Goal: Obtain resource: Obtain resource

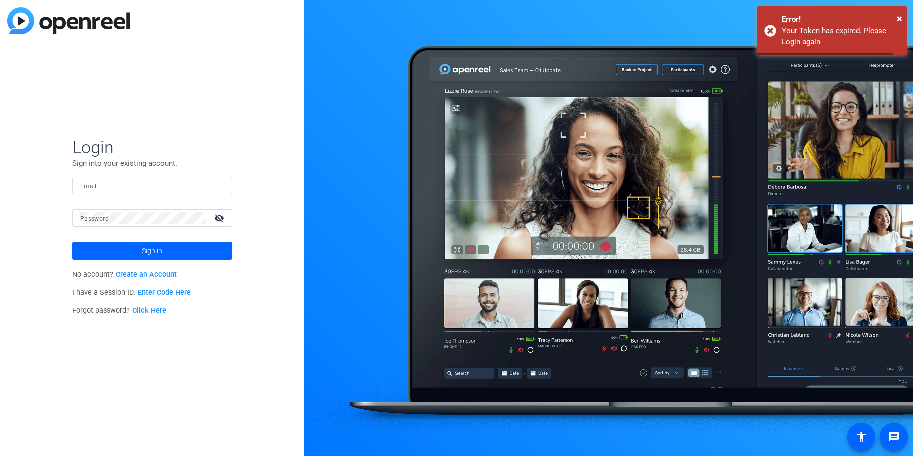
type input "[EMAIL_ADDRESS][DOMAIN_NAME]"
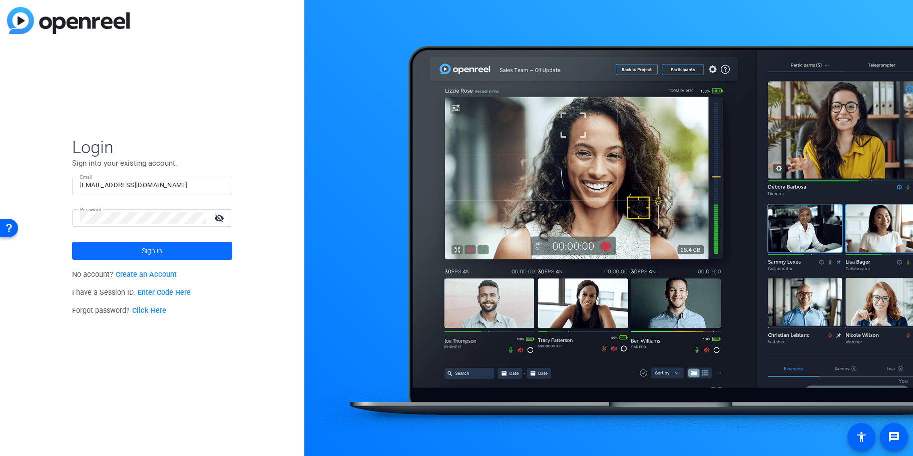
click at [179, 245] on span at bounding box center [152, 251] width 160 height 24
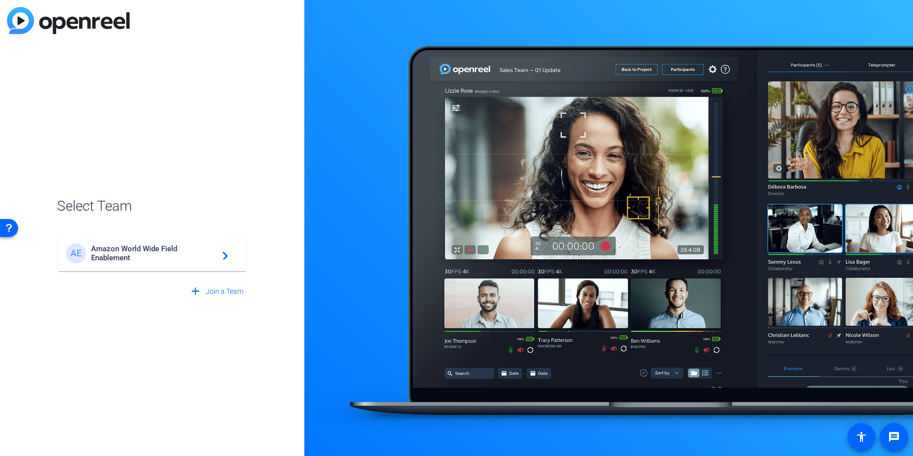
click at [198, 250] on span "Amazon World Wide Field Enablement" at bounding box center [153, 253] width 125 height 18
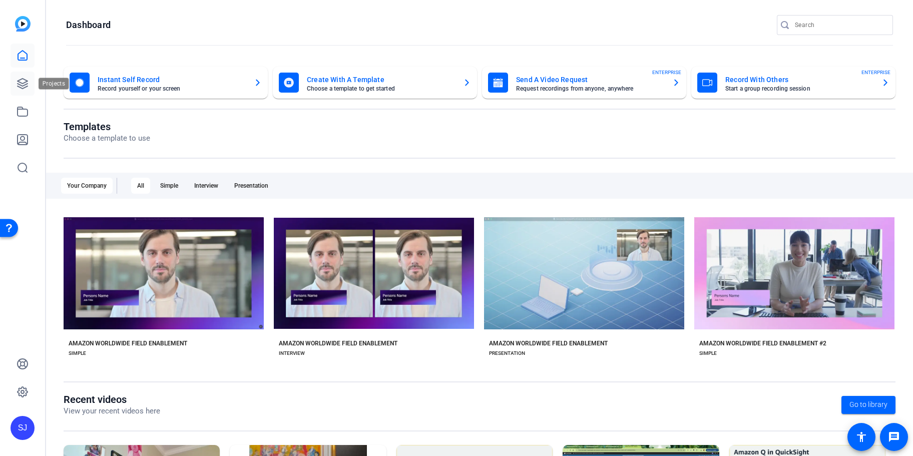
click at [23, 81] on icon at bounding box center [23, 84] width 12 height 12
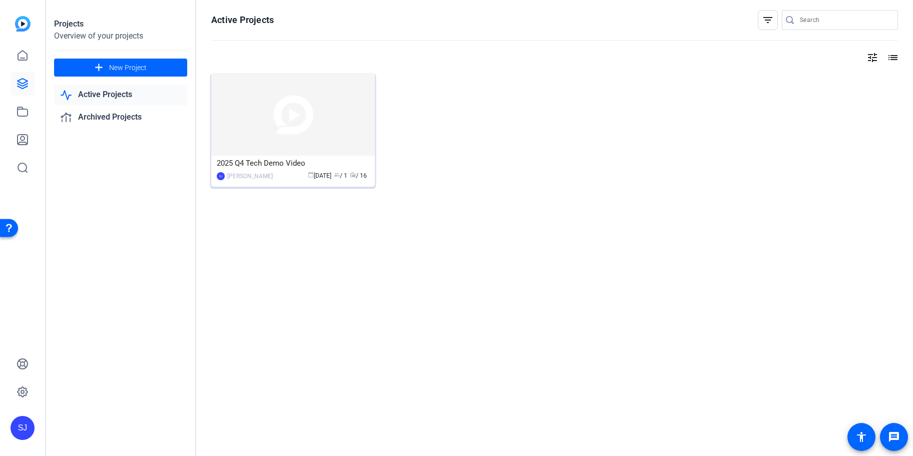
click at [300, 121] on img at bounding box center [293, 115] width 164 height 82
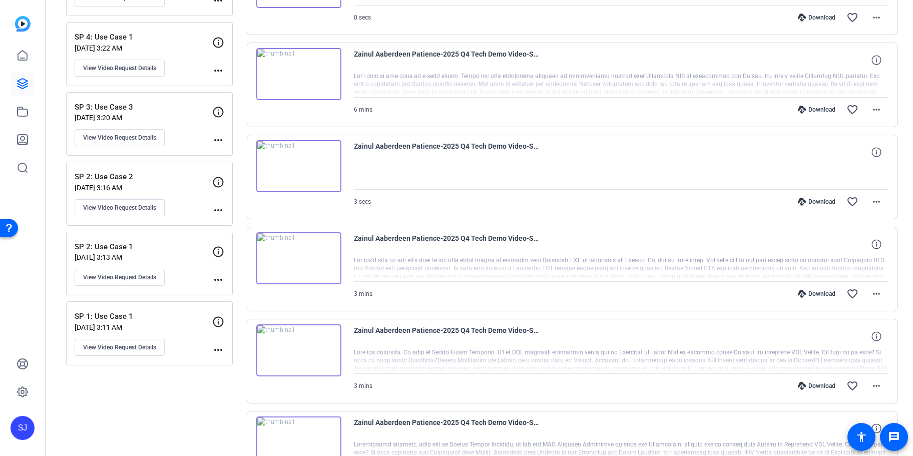
scroll to position [271, 0]
drag, startPoint x: 155, startPoint y: 311, endPoint x: 139, endPoint y: 315, distance: 17.0
click at [154, 311] on p "SP 1: Use Case 1" at bounding box center [144, 315] width 138 height 12
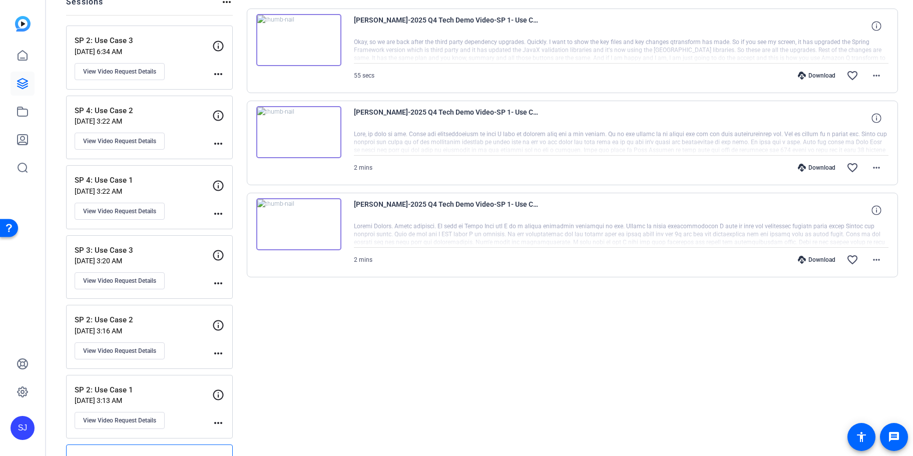
scroll to position [82, 0]
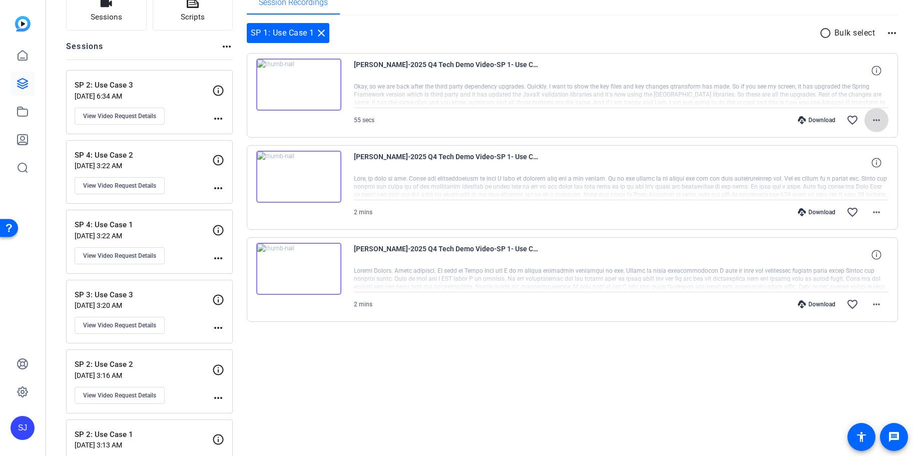
click at [881, 117] on mat-icon "more_horiz" at bounding box center [876, 120] width 12 height 12
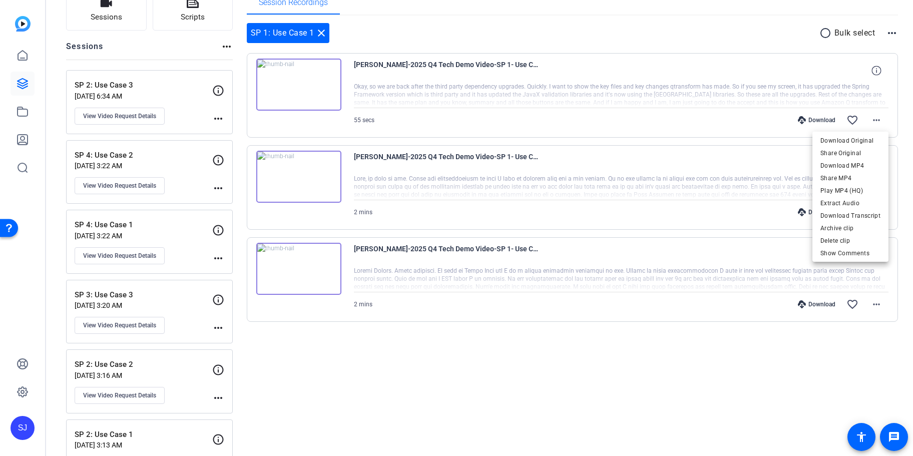
click at [735, 82] on div at bounding box center [456, 228] width 913 height 456
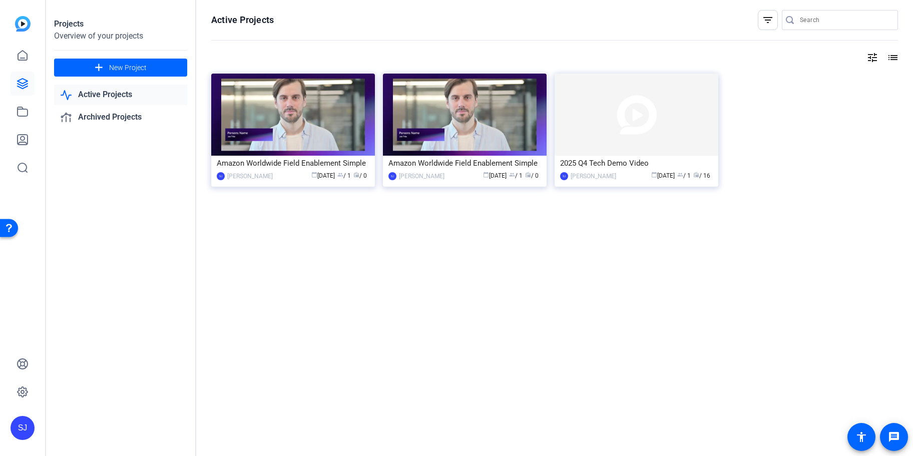
click at [107, 90] on link "Active Projects" at bounding box center [120, 95] width 133 height 21
click at [574, 105] on img at bounding box center [637, 115] width 164 height 82
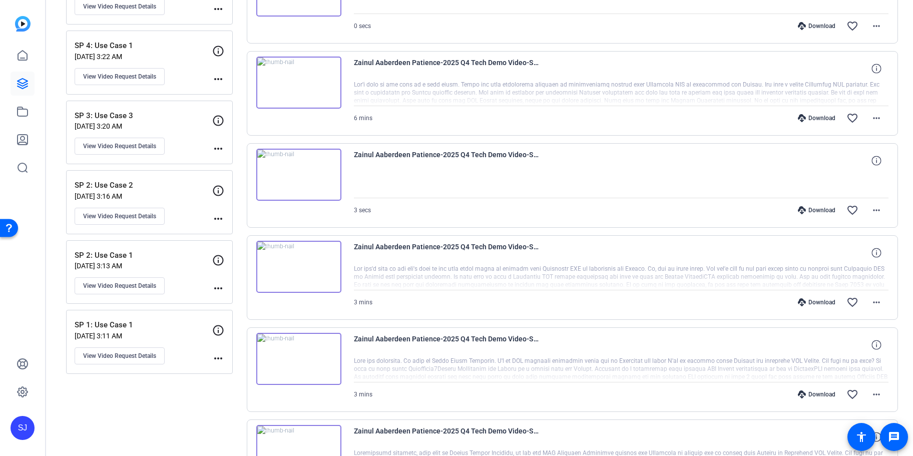
scroll to position [433, 0]
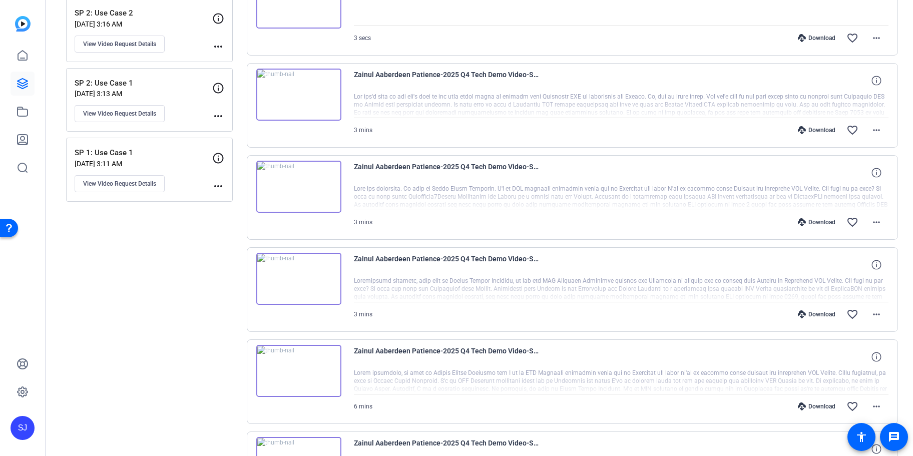
click at [156, 153] on p "SP 1: Use Case 1" at bounding box center [144, 153] width 138 height 12
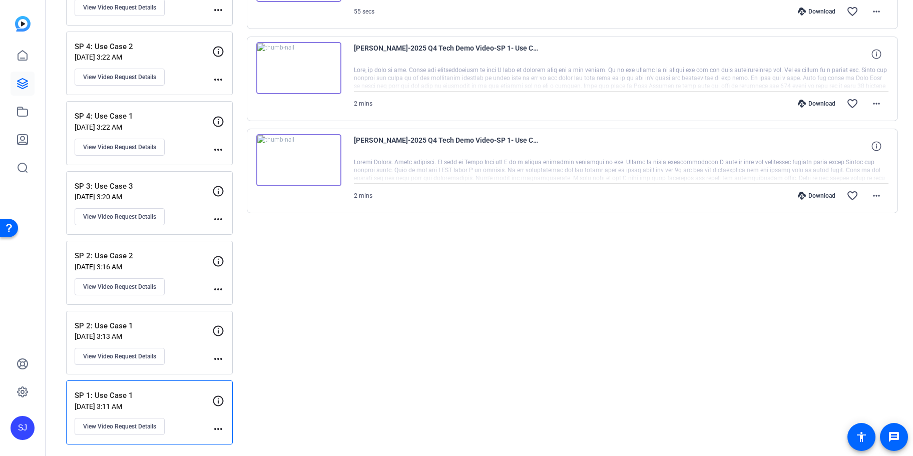
scroll to position [82, 0]
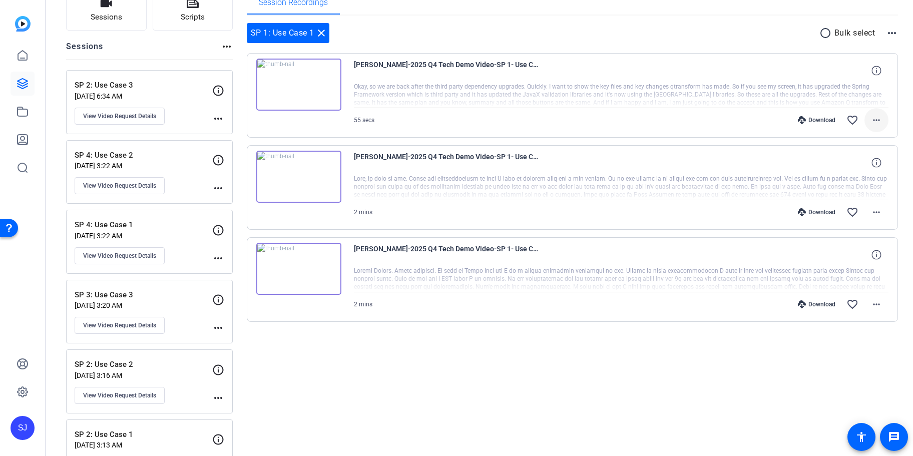
click at [877, 119] on mat-icon "more_horiz" at bounding box center [876, 120] width 12 height 12
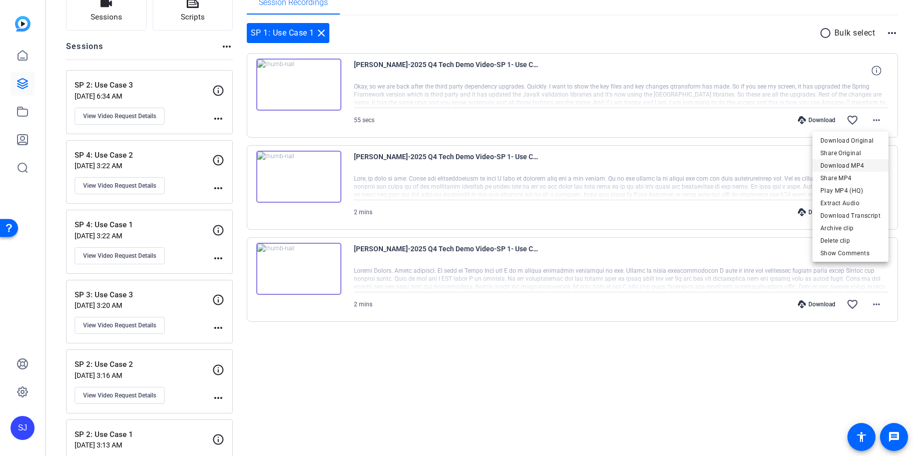
click at [852, 162] on span "Download MP4" at bounding box center [850, 166] width 60 height 12
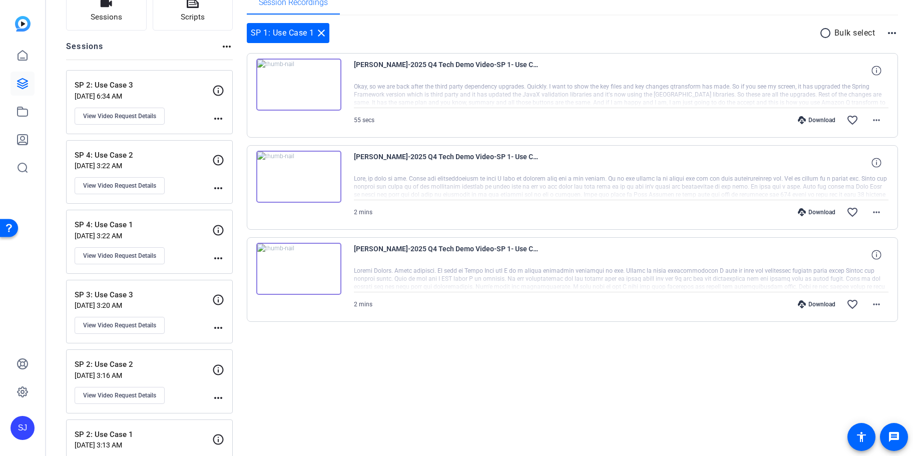
drag, startPoint x: 740, startPoint y: 361, endPoint x: 750, endPoint y: 345, distance: 18.9
click at [740, 362] on div "Session Recordings SP 1: Use Case 1 close radio_button_unchecked Bulk select mo…" at bounding box center [573, 271] width 652 height 563
click at [879, 210] on mat-icon "more_horiz" at bounding box center [876, 212] width 12 height 12
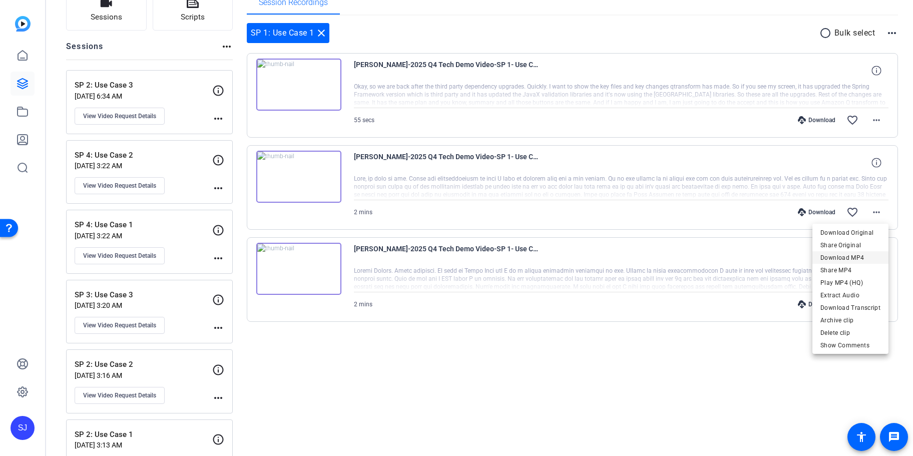
click at [840, 259] on span "Download MP4" at bounding box center [850, 258] width 60 height 12
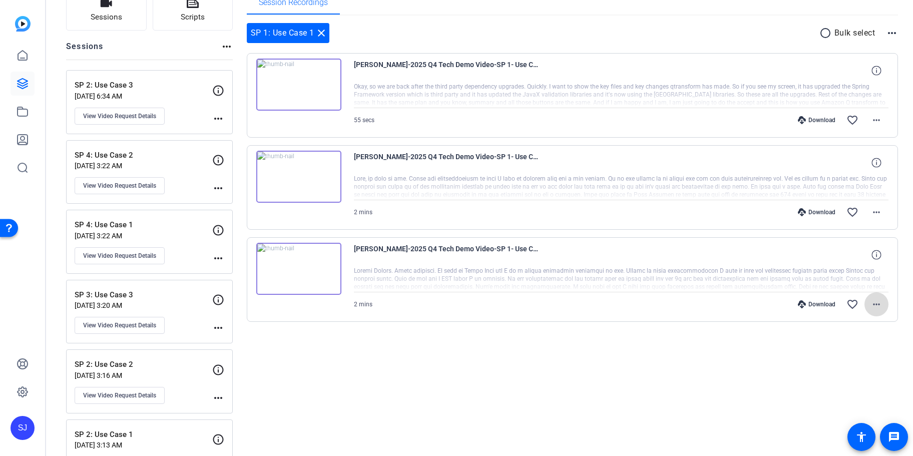
click at [879, 304] on mat-icon "more_horiz" at bounding box center [876, 304] width 12 height 12
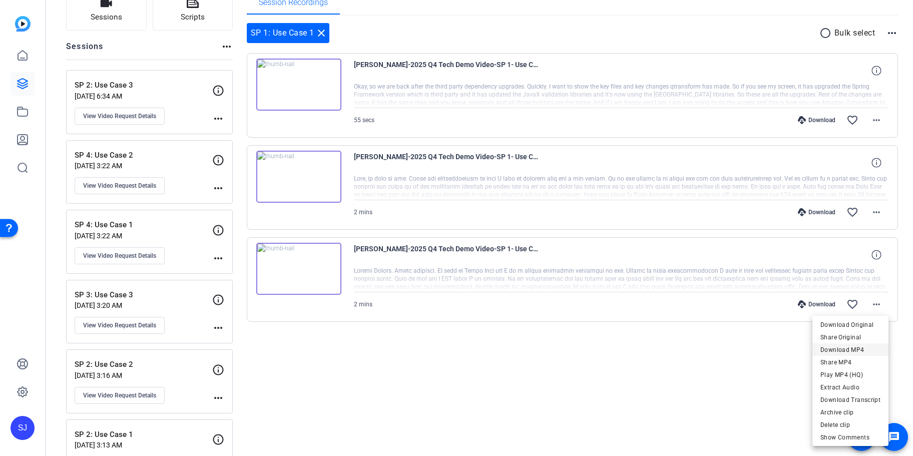
click at [847, 350] on span "Download MP4" at bounding box center [850, 350] width 60 height 12
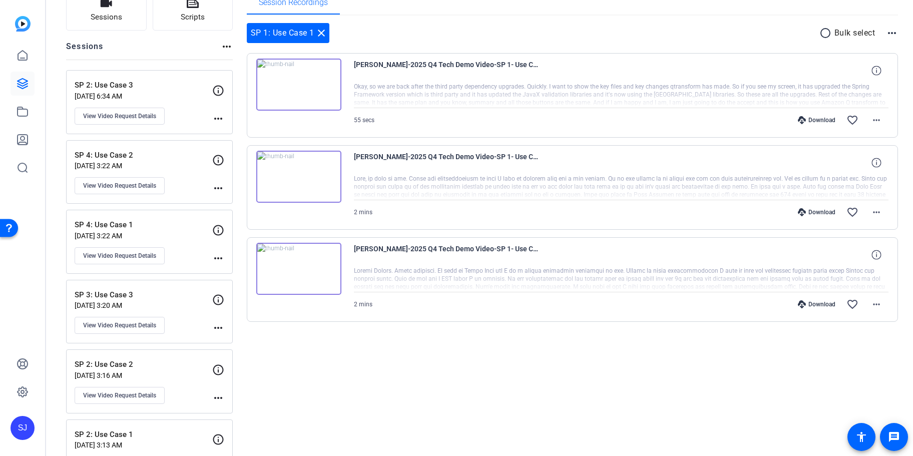
click at [728, 279] on div at bounding box center [621, 279] width 535 height 25
click at [874, 252] on icon at bounding box center [876, 255] width 10 height 10
click at [877, 161] on icon at bounding box center [876, 163] width 10 height 10
click at [875, 70] on icon at bounding box center [876, 71] width 10 height 10
click at [875, 118] on mat-icon "more_horiz" at bounding box center [876, 120] width 12 height 12
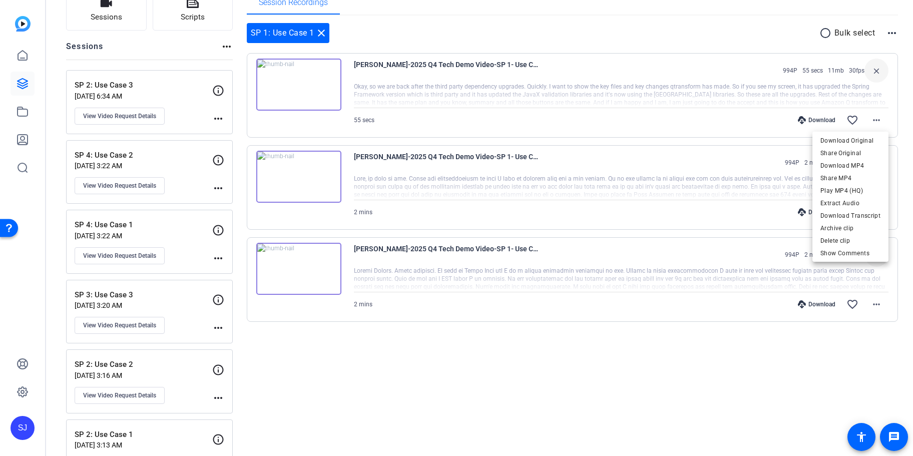
click at [878, 118] on div at bounding box center [456, 228] width 913 height 456
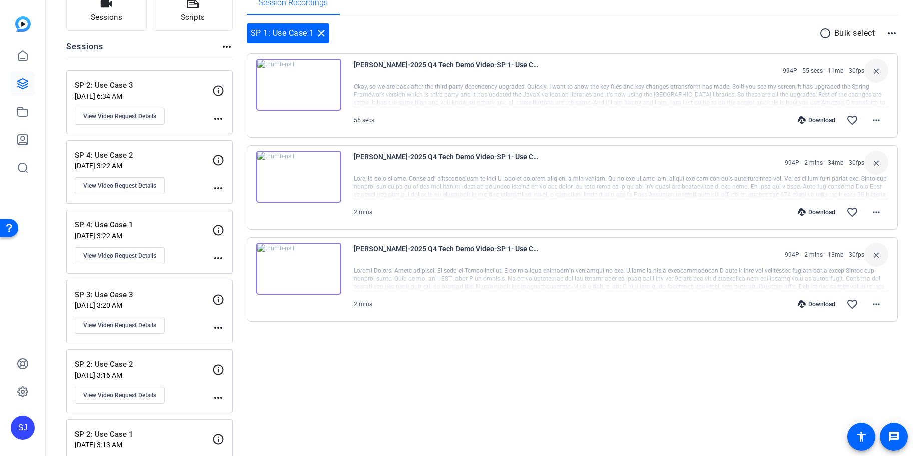
click at [431, 89] on div at bounding box center [621, 95] width 535 height 25
click at [439, 348] on div "SP 1: Use Case 1 close radio_button_unchecked Bulk select more_horiz Paras Jain…" at bounding box center [573, 185] width 652 height 338
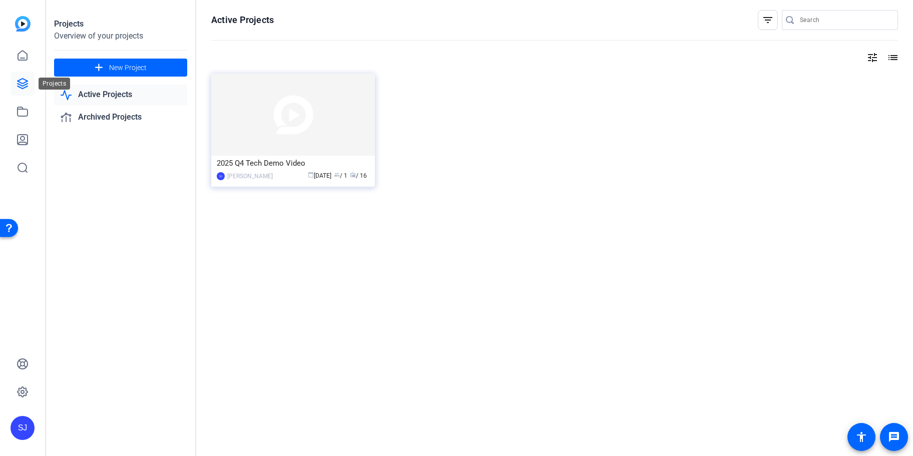
click at [22, 84] on icon at bounding box center [23, 84] width 12 height 12
click at [26, 55] on icon at bounding box center [23, 56] width 12 height 12
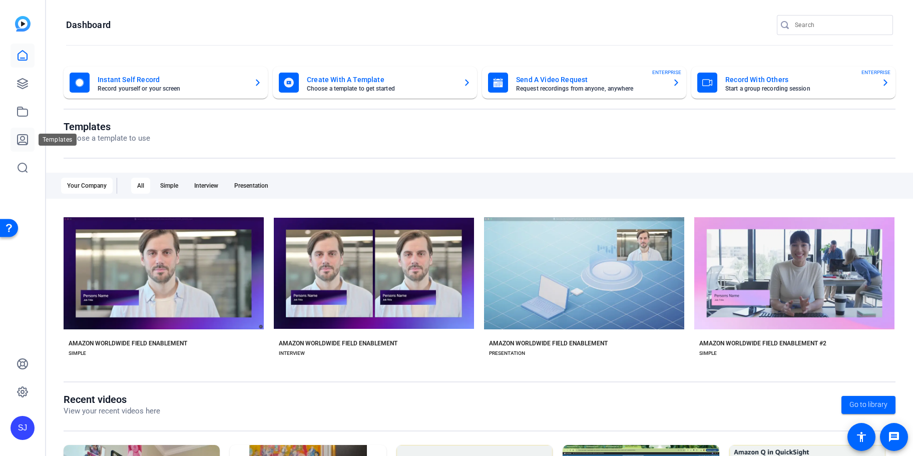
click at [25, 138] on icon at bounding box center [23, 140] width 12 height 12
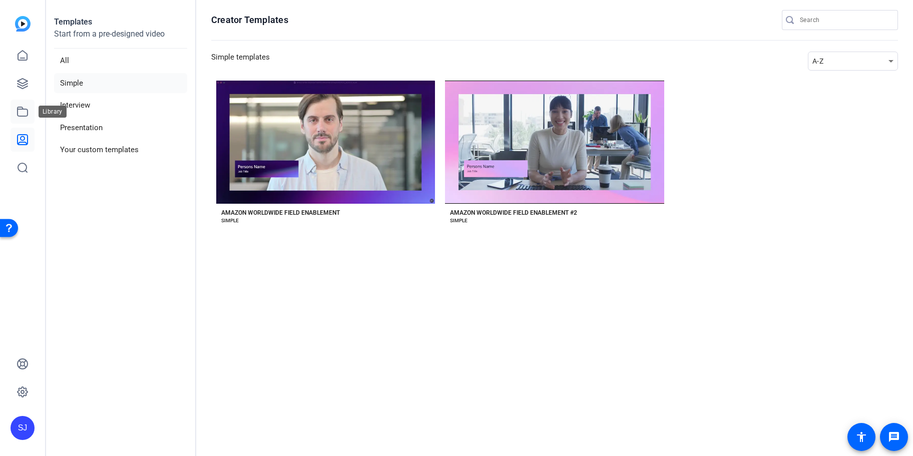
click at [20, 106] on link at bounding box center [23, 112] width 24 height 24
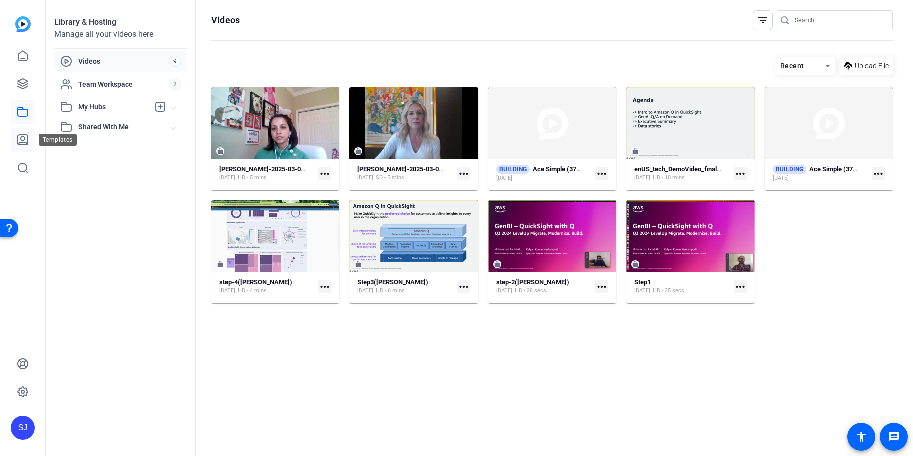
click at [17, 132] on link at bounding box center [23, 140] width 24 height 24
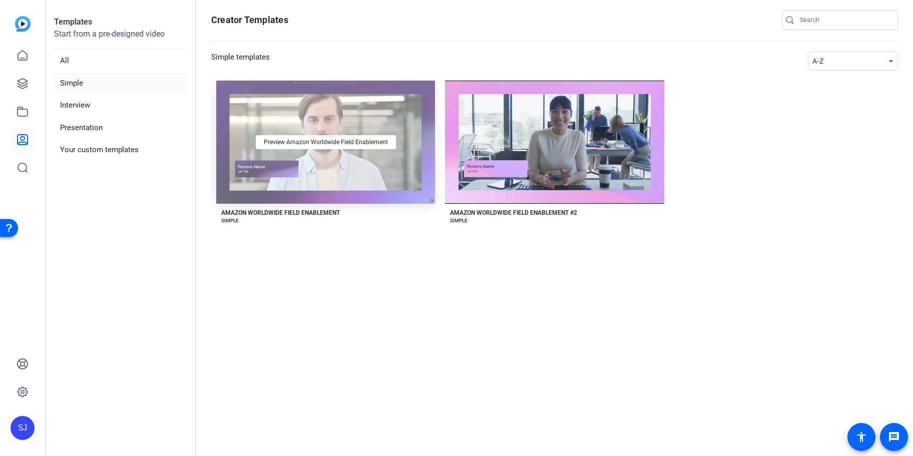
click at [337, 108] on div "Preview Amazon Worldwide Field Enablement" at bounding box center [325, 142] width 219 height 123
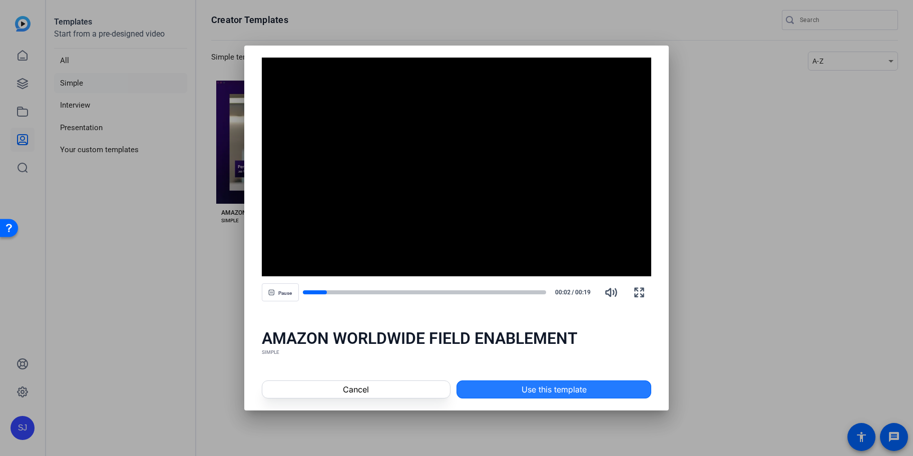
click at [539, 388] on span "Use this template" at bounding box center [554, 389] width 65 height 12
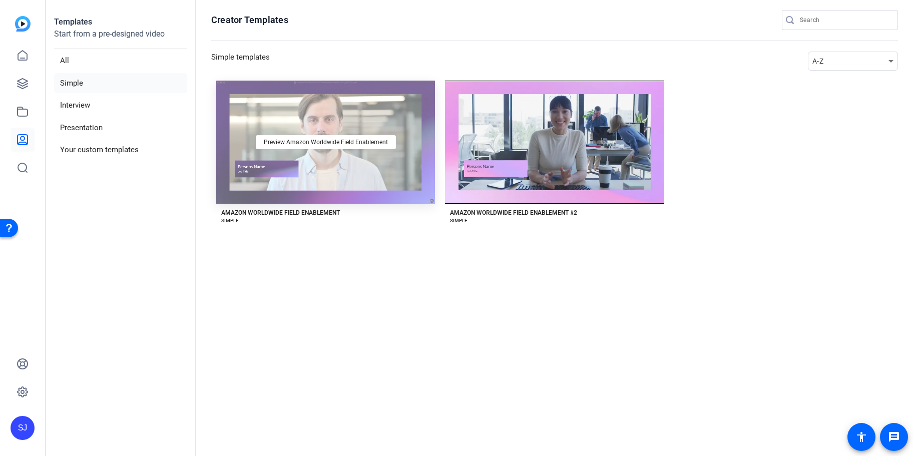
click at [340, 109] on div "Preview Amazon Worldwide Field Enablement" at bounding box center [325, 142] width 219 height 123
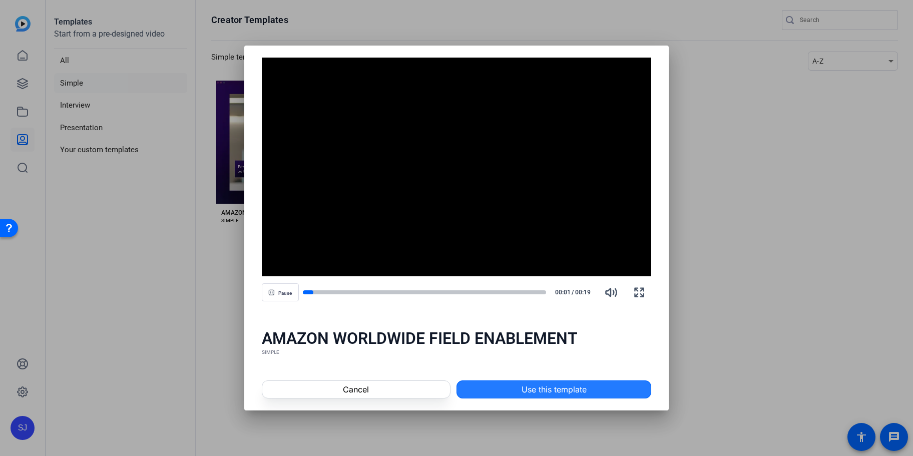
click at [512, 388] on span at bounding box center [554, 389] width 194 height 24
